Goal: Task Accomplishment & Management: Manage account settings

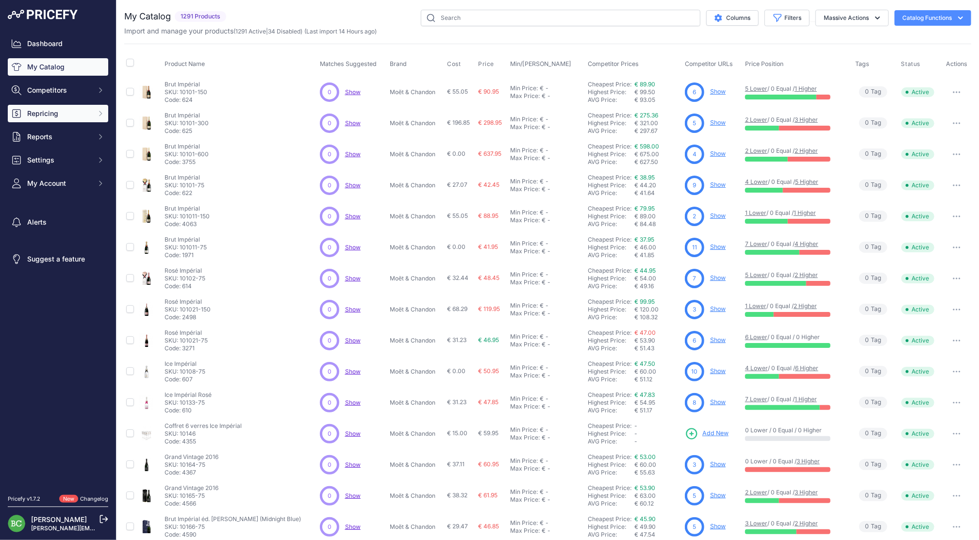
click at [49, 118] on span "Repricing" at bounding box center [59, 114] width 64 height 10
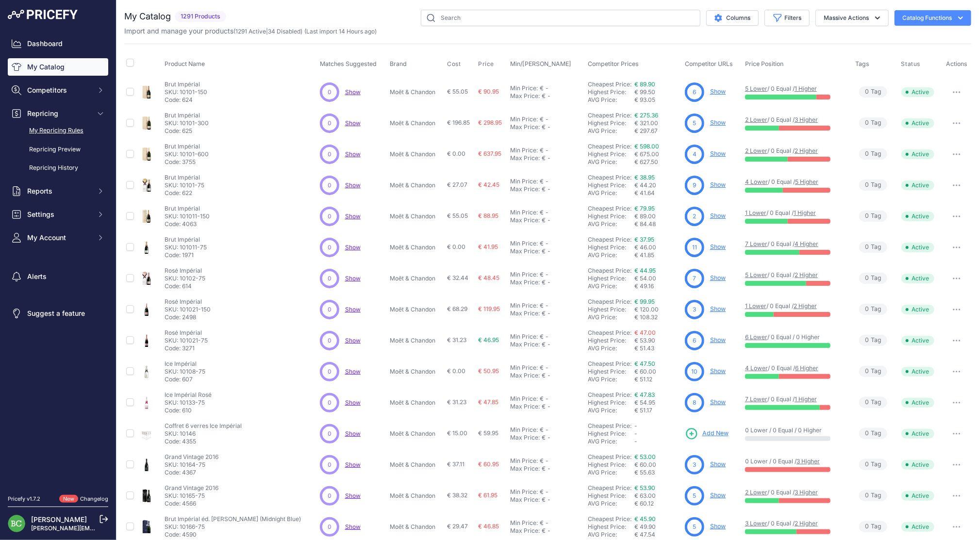
click at [51, 139] on link "My Repricing Rules" at bounding box center [58, 130] width 100 height 17
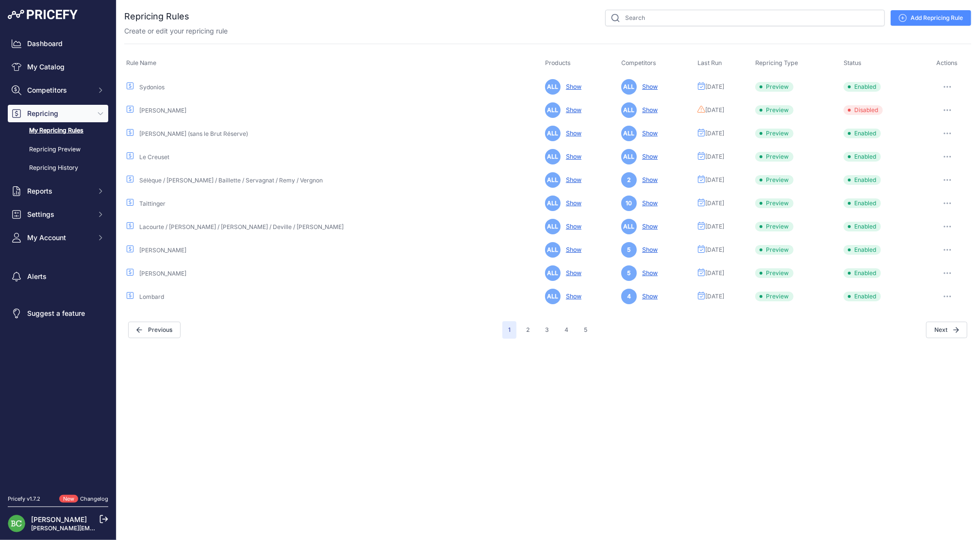
click at [947, 86] on icon "button" at bounding box center [948, 87] width 8 height 2
click at [929, 105] on link "Edit" at bounding box center [938, 108] width 62 height 16
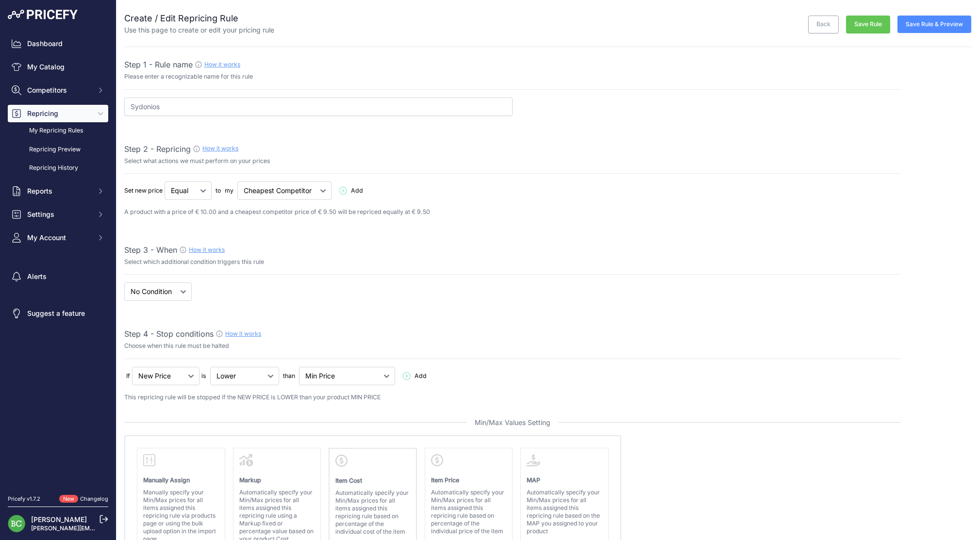
select select "percentage"
select select "7"
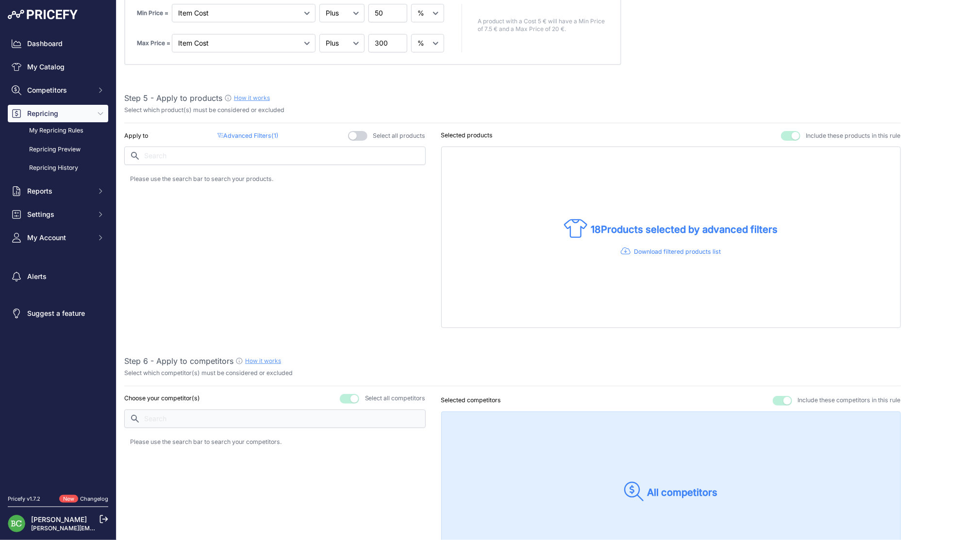
scroll to position [567, 0]
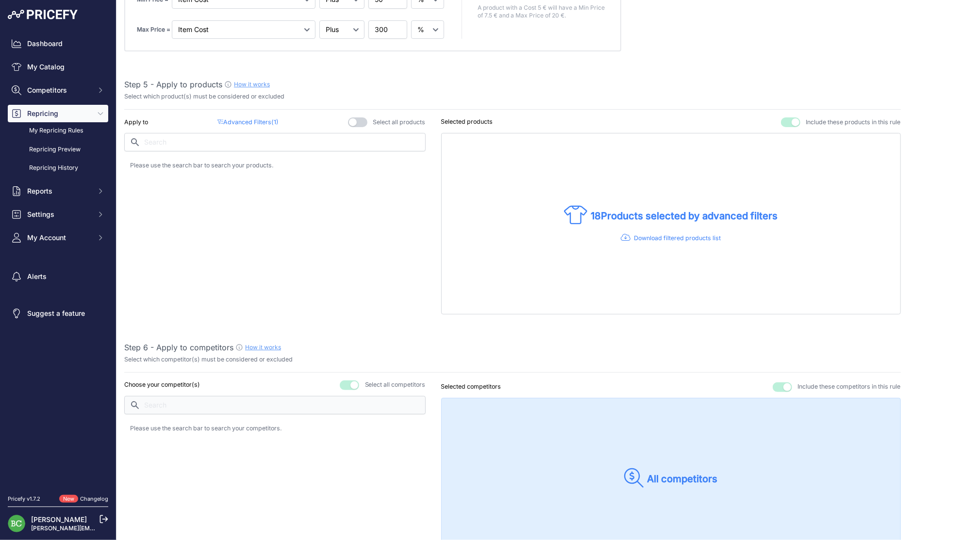
click at [257, 122] on p "Advanced Filters ( 1 )" at bounding box center [247, 122] width 61 height 9
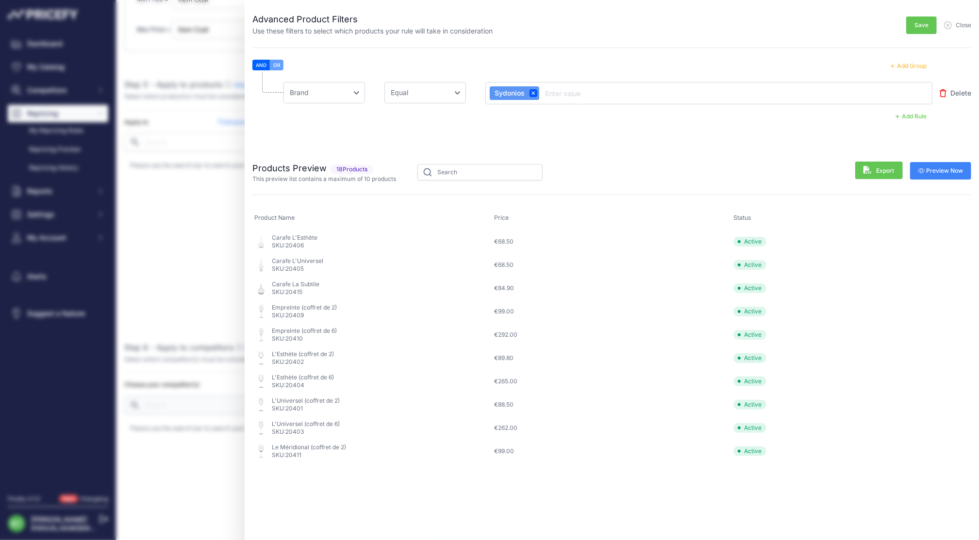
click at [964, 26] on span "Close" at bounding box center [964, 25] width 16 height 8
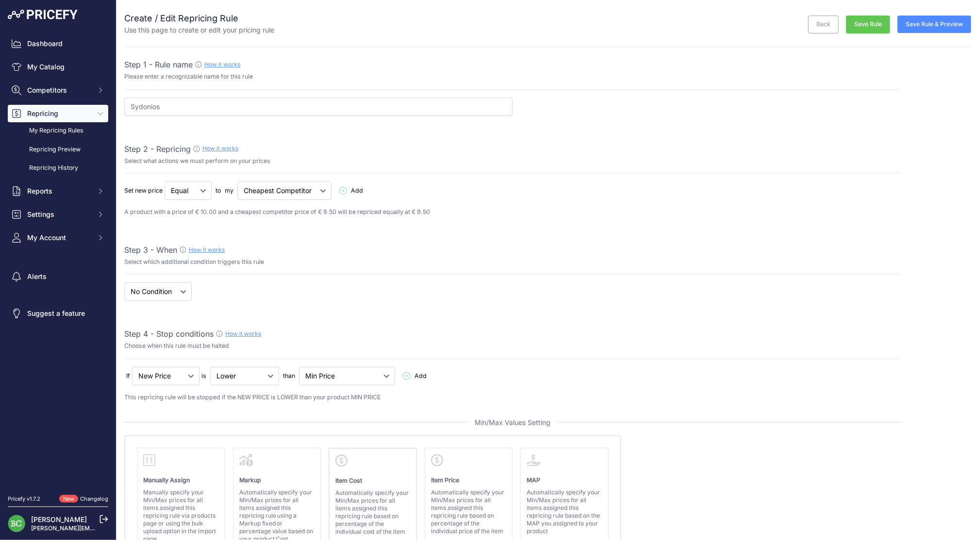
scroll to position [0, 0]
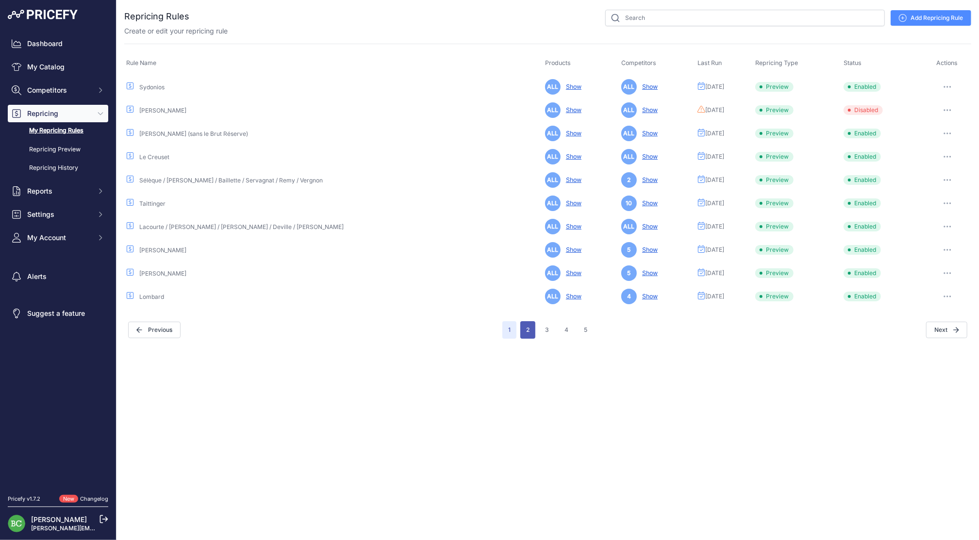
click at [528, 327] on button "2" at bounding box center [527, 329] width 15 height 17
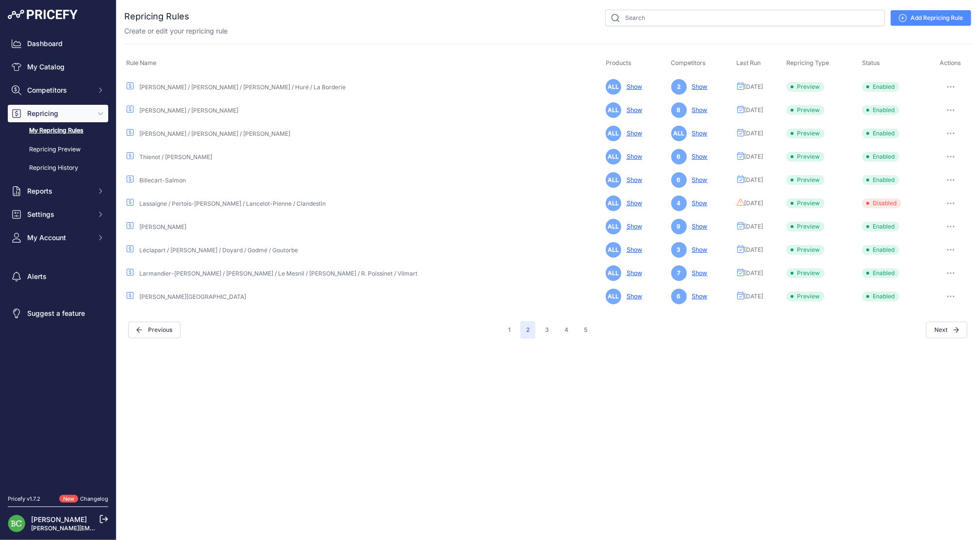
click at [948, 154] on button "button" at bounding box center [950, 157] width 19 height 14
click at [930, 175] on link "Edit" at bounding box center [938, 177] width 62 height 16
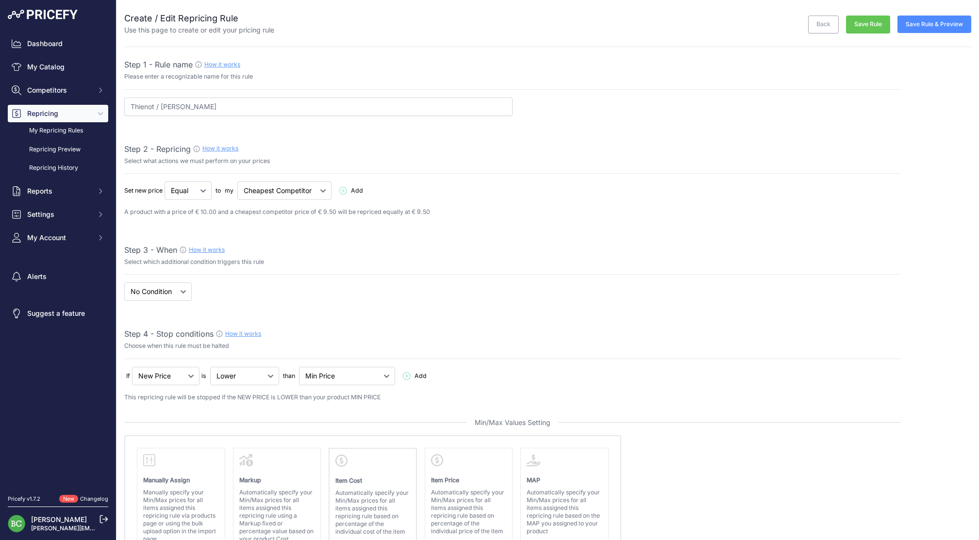
select select "percentage"
select select "7"
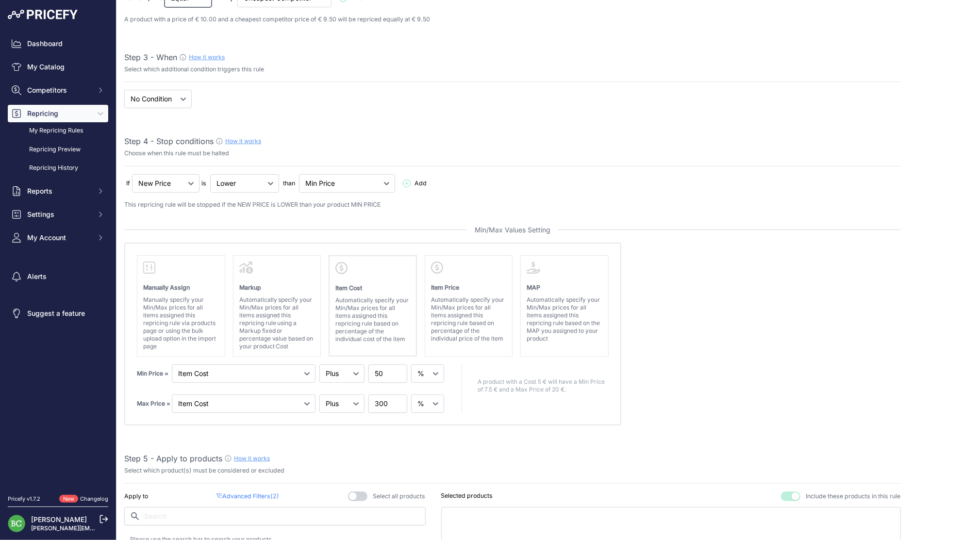
scroll to position [195, 0]
click at [340, 91] on div "When No Condition Cheapest Competitor product is" at bounding box center [512, 97] width 777 height 18
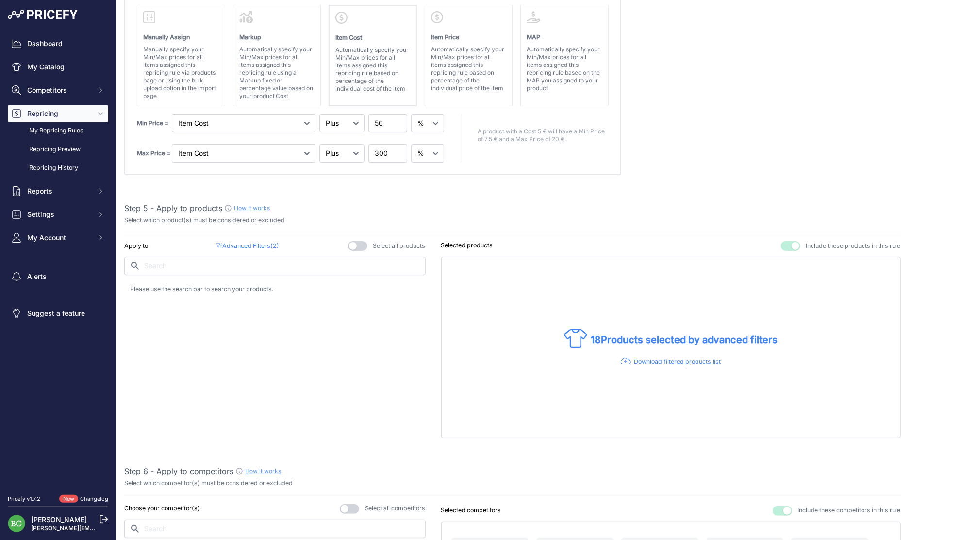
scroll to position [445, 0]
click at [262, 243] on p "Advanced Filters ( 2 )" at bounding box center [247, 244] width 63 height 9
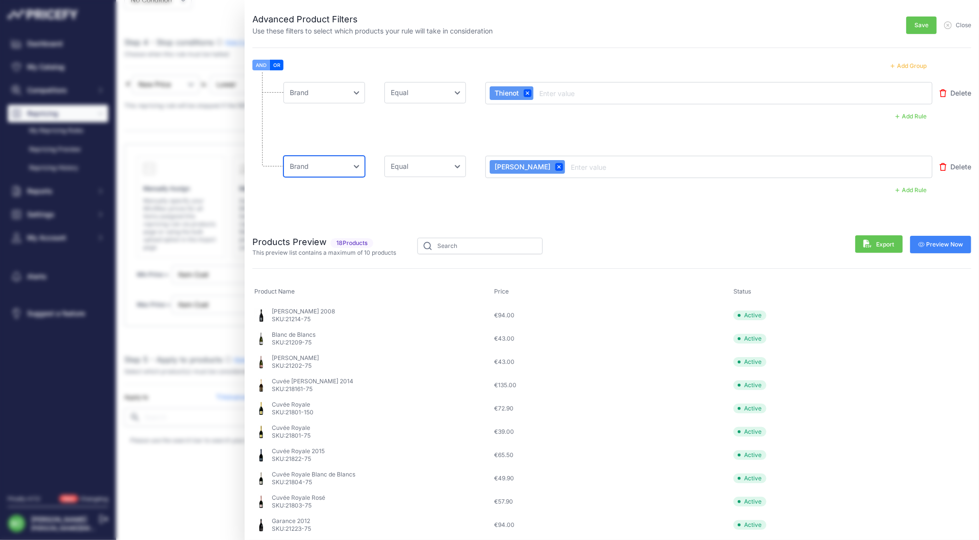
scroll to position [182, 0]
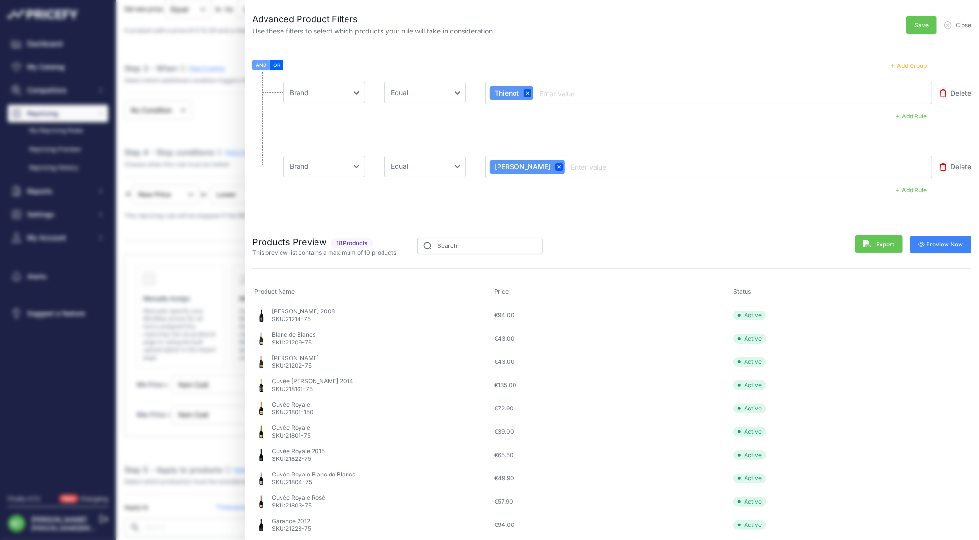
click at [962, 26] on span "Close" at bounding box center [964, 25] width 16 height 8
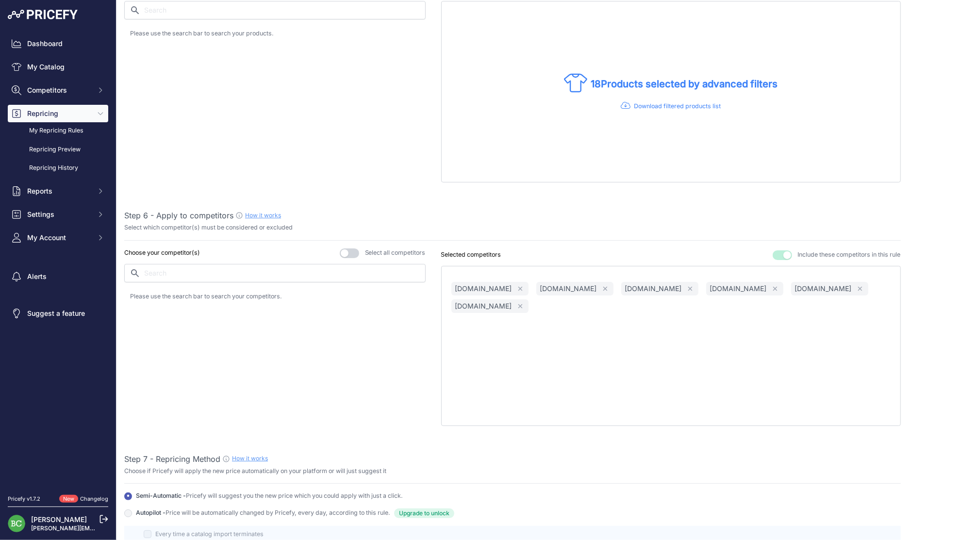
scroll to position [698, 0]
